Goal: Browse casually

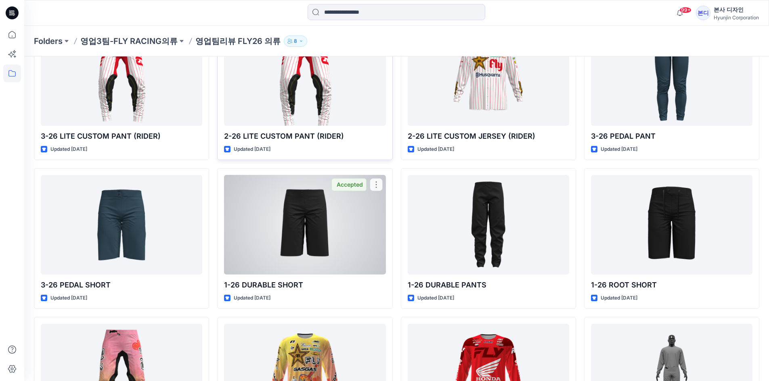
scroll to position [835, 0]
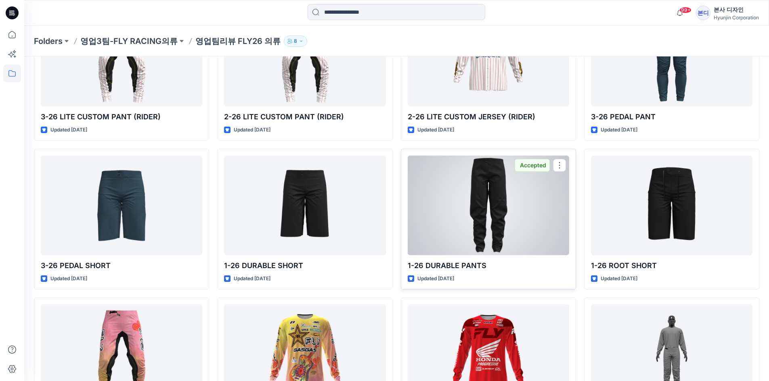
click at [508, 205] on div at bounding box center [488, 206] width 161 height 100
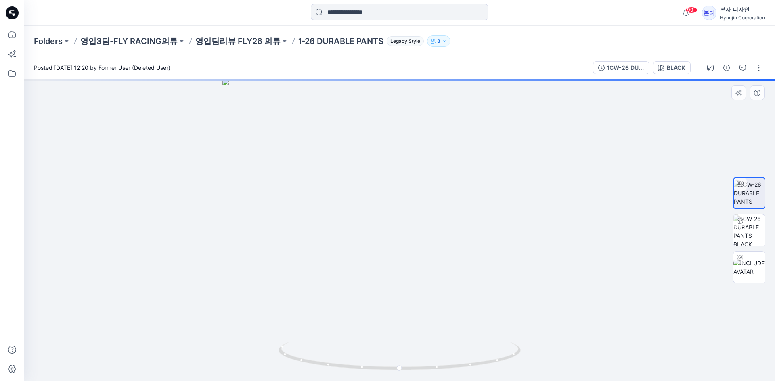
drag, startPoint x: 438, startPoint y: 123, endPoint x: 392, endPoint y: 289, distance: 171.6
click at [392, 289] on img at bounding box center [399, 230] width 354 height 302
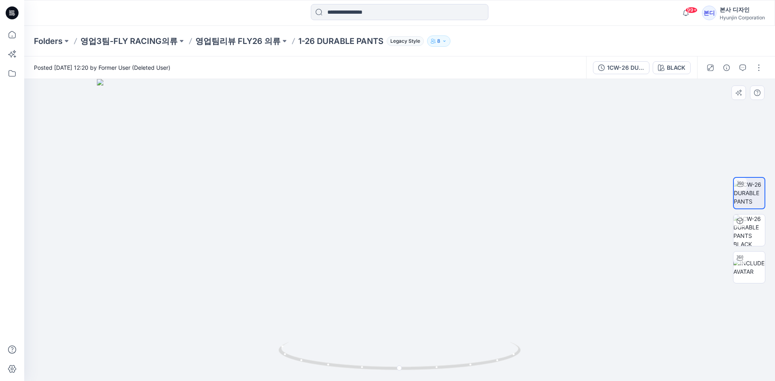
click at [111, 228] on img at bounding box center [399, 230] width 605 height 302
drag, startPoint x: 460, startPoint y: 295, endPoint x: 455, endPoint y: 125, distance: 170.0
click at [455, 125] on img at bounding box center [399, 138] width 605 height 485
drag, startPoint x: 452, startPoint y: 320, endPoint x: 430, endPoint y: 186, distance: 136.1
click at [430, 186] on img at bounding box center [399, 124] width 605 height 516
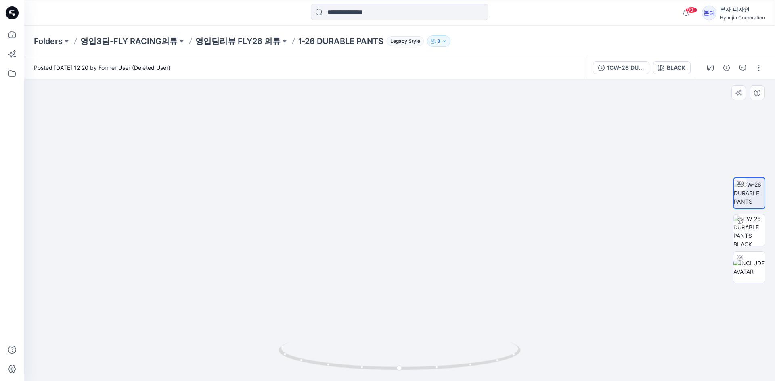
click at [445, 208] on img at bounding box center [399, 23] width 605 height 715
drag, startPoint x: 339, startPoint y: 226, endPoint x: 333, endPoint y: 315, distance: 88.9
click at [333, 315] on img at bounding box center [399, 76] width 605 height 612
drag, startPoint x: 345, startPoint y: 253, endPoint x: 347, endPoint y: 263, distance: 10.4
click at [347, 263] on img at bounding box center [399, 94] width 605 height 573
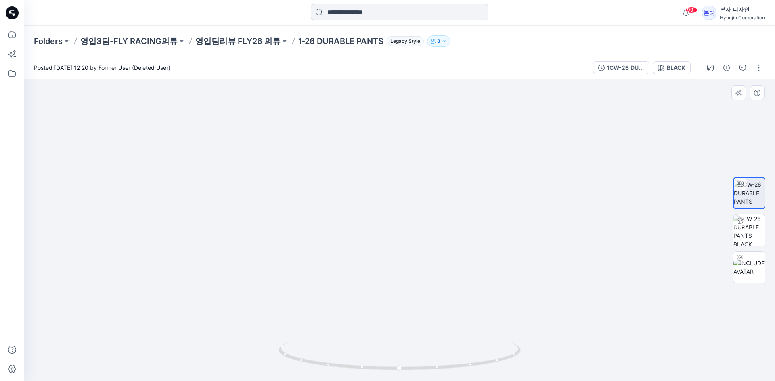
drag, startPoint x: 339, startPoint y: 333, endPoint x: 433, endPoint y: 327, distance: 94.2
click at [414, 337] on img at bounding box center [399, 106] width 605 height 550
click at [642, 236] on img at bounding box center [748, 230] width 31 height 31
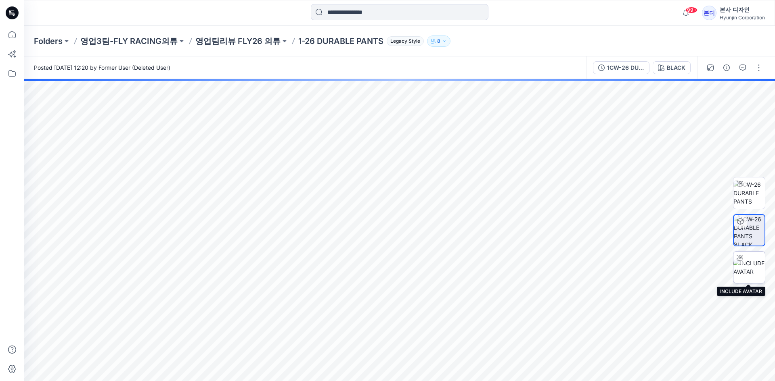
click at [642, 268] on img at bounding box center [748, 267] width 31 height 17
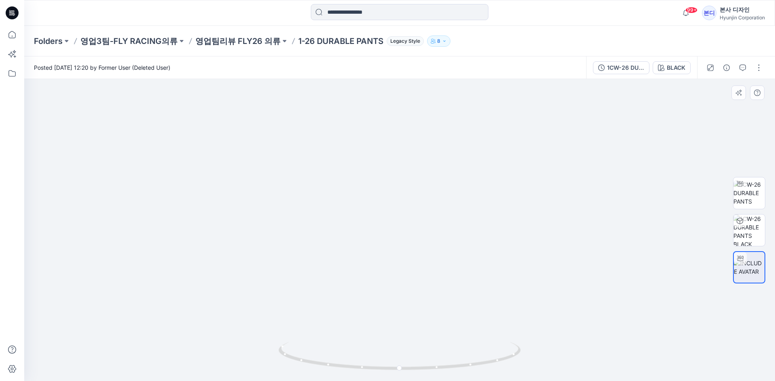
drag, startPoint x: 447, startPoint y: 328, endPoint x: 425, endPoint y: 202, distance: 128.2
click at [425, 202] on img at bounding box center [399, 63] width 605 height 636
drag, startPoint x: 355, startPoint y: 263, endPoint x: 474, endPoint y: 318, distance: 131.2
click at [473, 320] on img at bounding box center [399, 55] width 605 height 654
drag, startPoint x: 391, startPoint y: 373, endPoint x: 537, endPoint y: 364, distance: 147.1
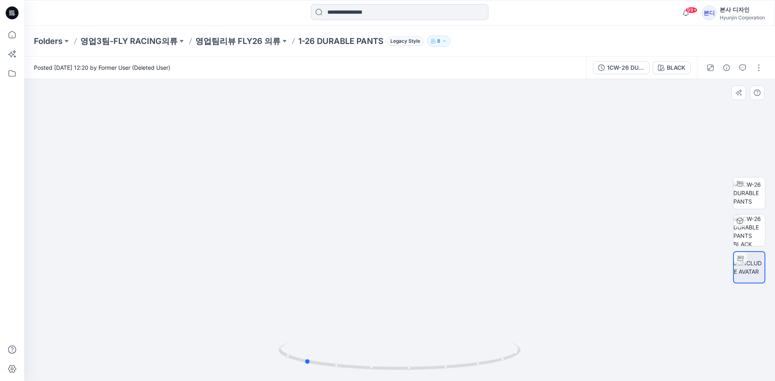
click at [537, 364] on div at bounding box center [399, 230] width 751 height 302
click at [642, 201] on img at bounding box center [748, 192] width 31 height 25
drag, startPoint x: 376, startPoint y: 363, endPoint x: 520, endPoint y: 358, distance: 143.7
click at [522, 360] on icon at bounding box center [400, 357] width 244 height 30
drag, startPoint x: 348, startPoint y: 323, endPoint x: 356, endPoint y: 266, distance: 57.5
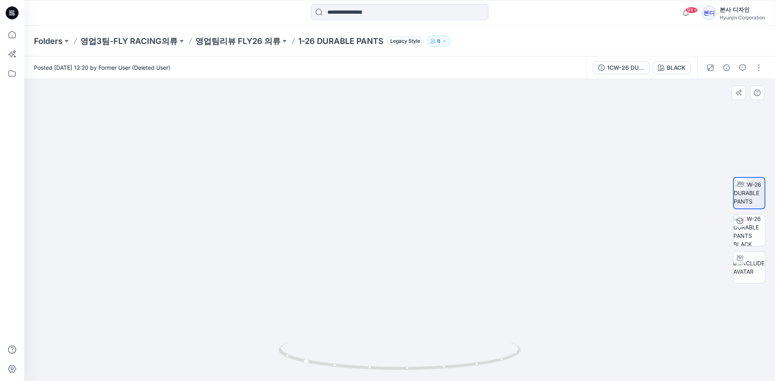
click at [356, 266] on img at bounding box center [399, 81] width 605 height 602
drag, startPoint x: 441, startPoint y: 180, endPoint x: 478, endPoint y: 262, distance: 89.6
click at [442, 351] on div at bounding box center [399, 230] width 751 height 302
drag, startPoint x: 473, startPoint y: 170, endPoint x: 482, endPoint y: 299, distance: 129.4
click at [482, 299] on img at bounding box center [399, 228] width 605 height 306
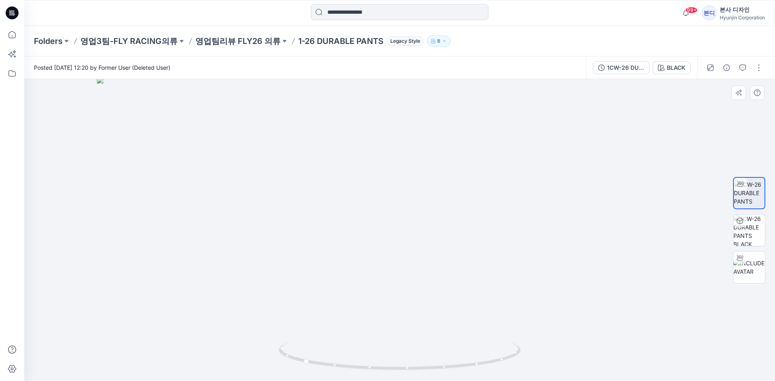
drag, startPoint x: 335, startPoint y: 297, endPoint x: 586, endPoint y: 312, distance: 251.5
click at [586, 312] on img at bounding box center [399, 229] width 605 height 304
drag, startPoint x: 404, startPoint y: 357, endPoint x: 510, endPoint y: 355, distance: 106.1
click at [510, 355] on icon at bounding box center [400, 357] width 244 height 30
drag, startPoint x: 454, startPoint y: 289, endPoint x: 457, endPoint y: 64, distance: 225.6
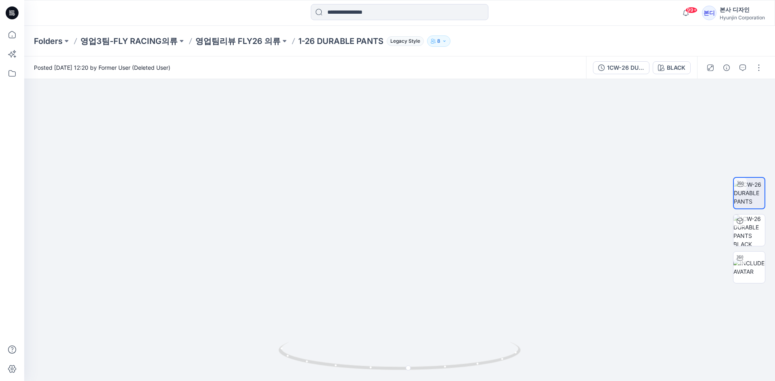
click at [457, 64] on div "Posted [DATE] 12:20 by Former User (Deleted User) 1CW-26 DURABLE PANTS BLACK BL…" at bounding box center [399, 218] width 751 height 325
drag, startPoint x: 415, startPoint y: 186, endPoint x: 412, endPoint y: 212, distance: 26.8
click at [412, 212] on img at bounding box center [399, 131] width 605 height 499
click at [127, 190] on img at bounding box center [399, 131] width 605 height 499
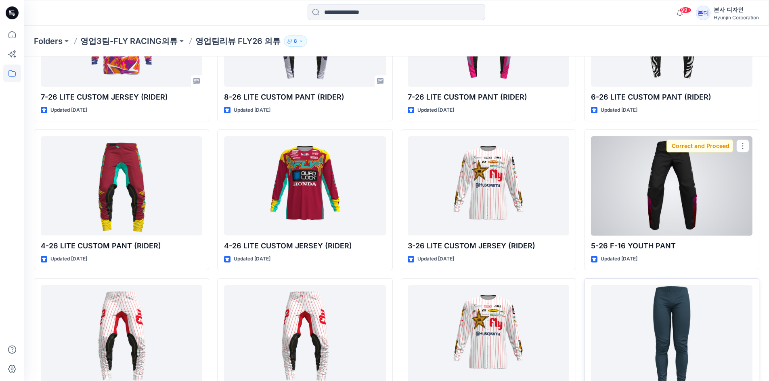
scroll to position [634, 0]
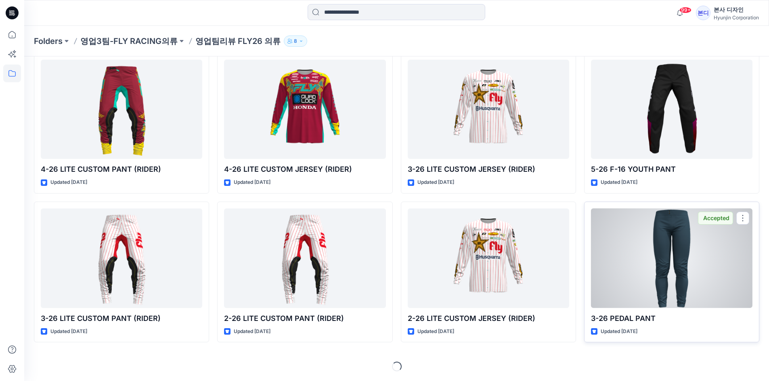
click at [642, 254] on div at bounding box center [671, 259] width 161 height 100
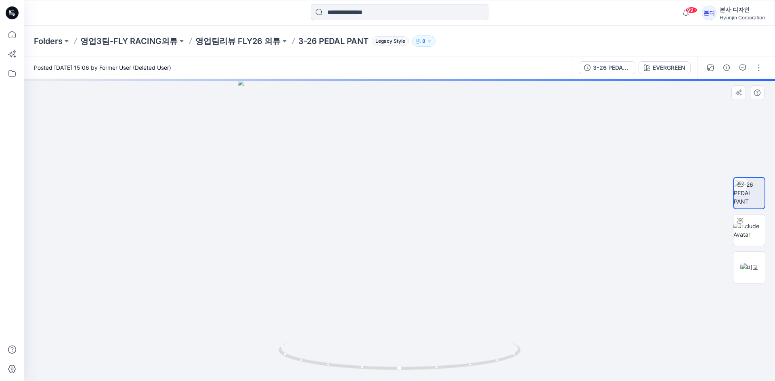
drag, startPoint x: 412, startPoint y: 187, endPoint x: 416, endPoint y: 204, distance: 17.1
click at [414, 204] on img at bounding box center [400, 230] width 324 height 302
